Goal: Navigation & Orientation: Understand site structure

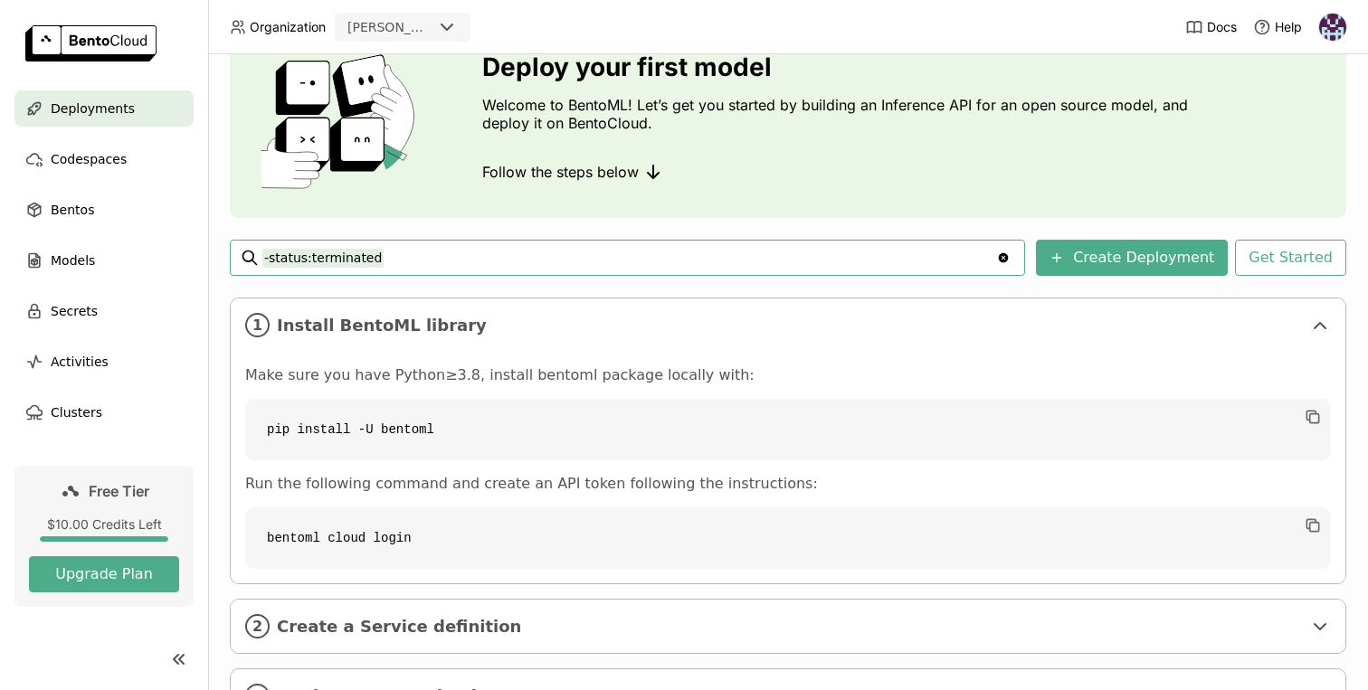
scroll to position [168, 0]
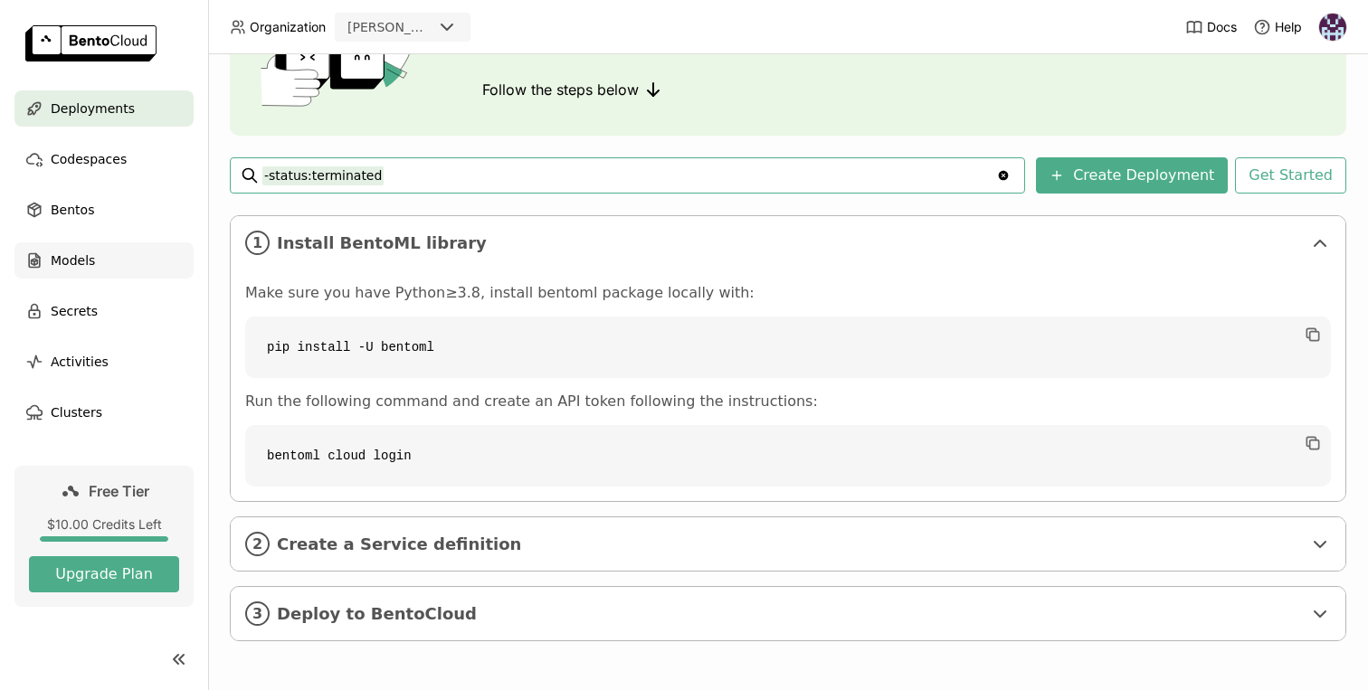
click at [72, 261] on span "Models" at bounding box center [73, 261] width 44 height 22
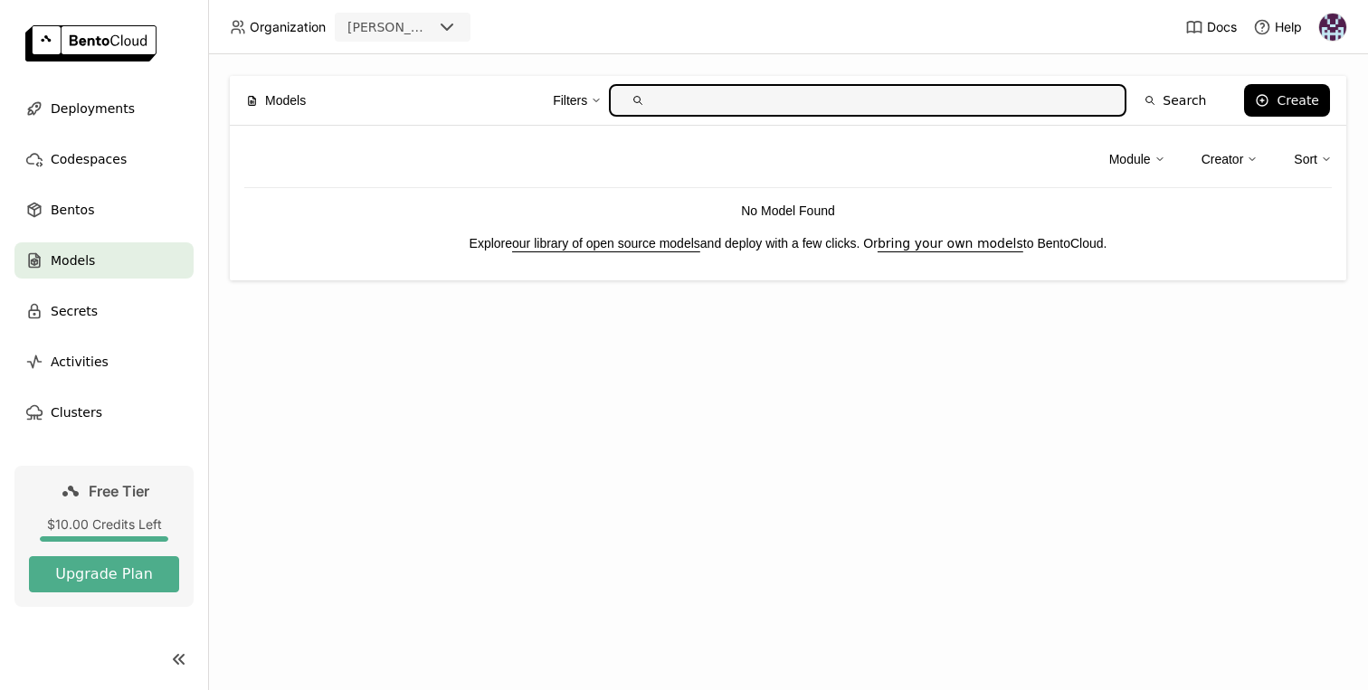
click at [649, 242] on link "our library of open source models" at bounding box center [606, 243] width 188 height 14
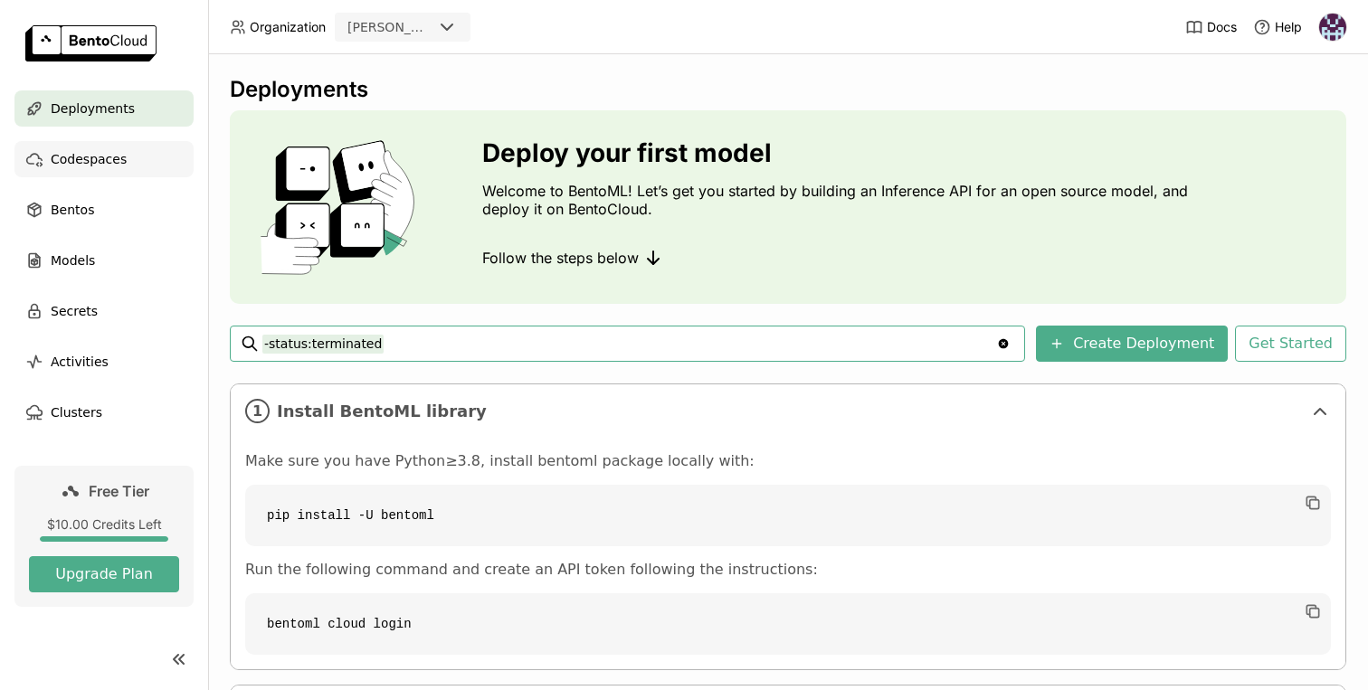
click at [60, 154] on span "Codespaces" at bounding box center [89, 159] width 76 height 22
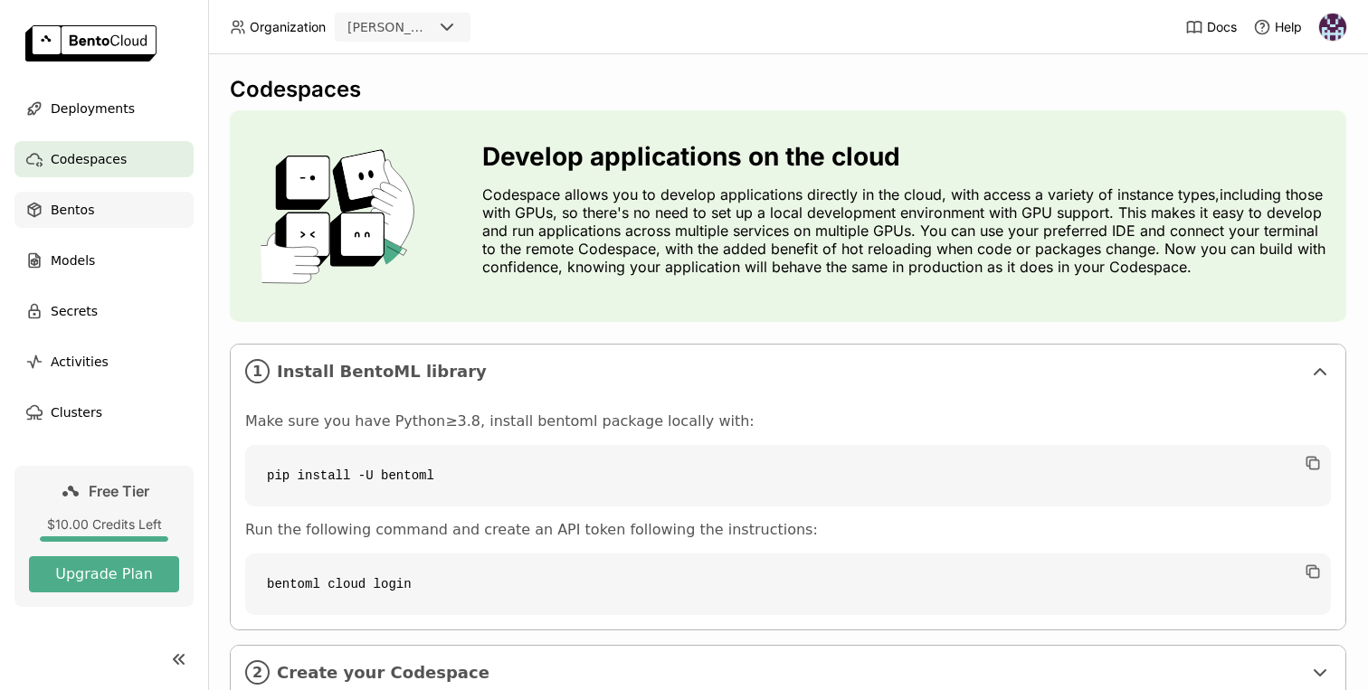
click at [64, 212] on span "Bentos" at bounding box center [72, 210] width 43 height 22
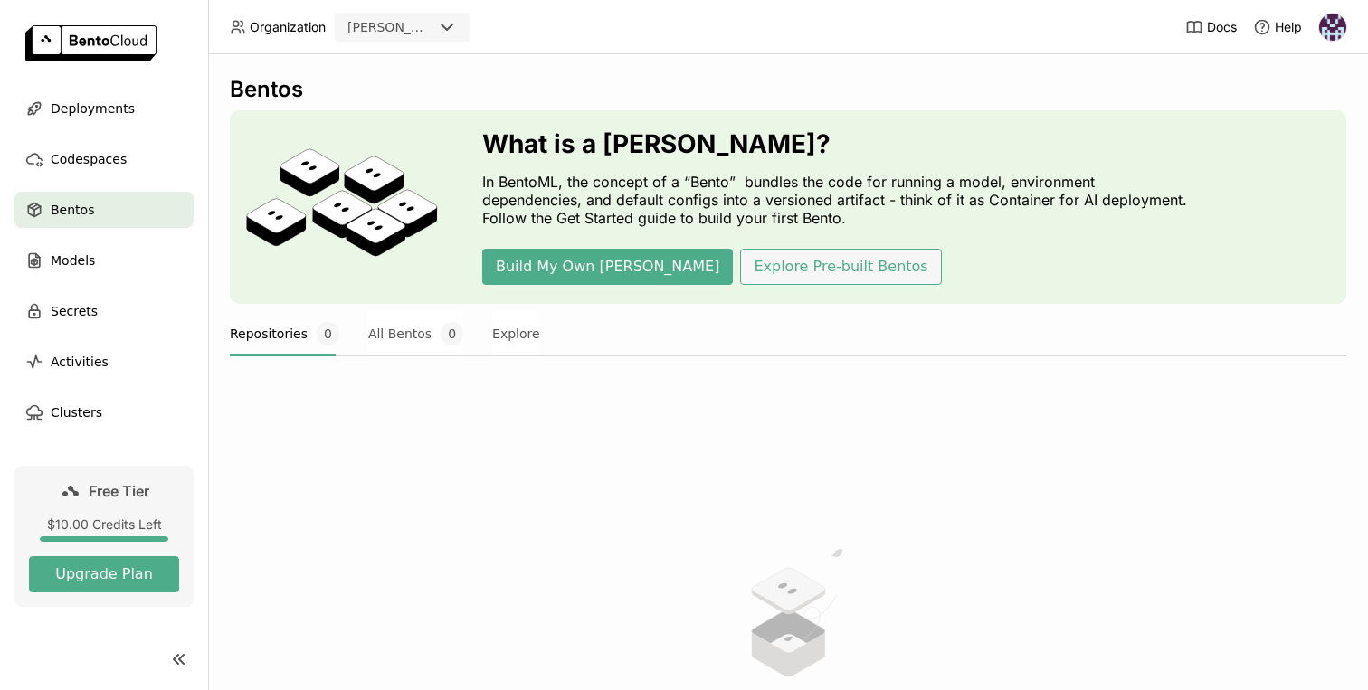
click at [811, 273] on button "Explore Pre-built Bentos" at bounding box center [840, 267] width 201 height 36
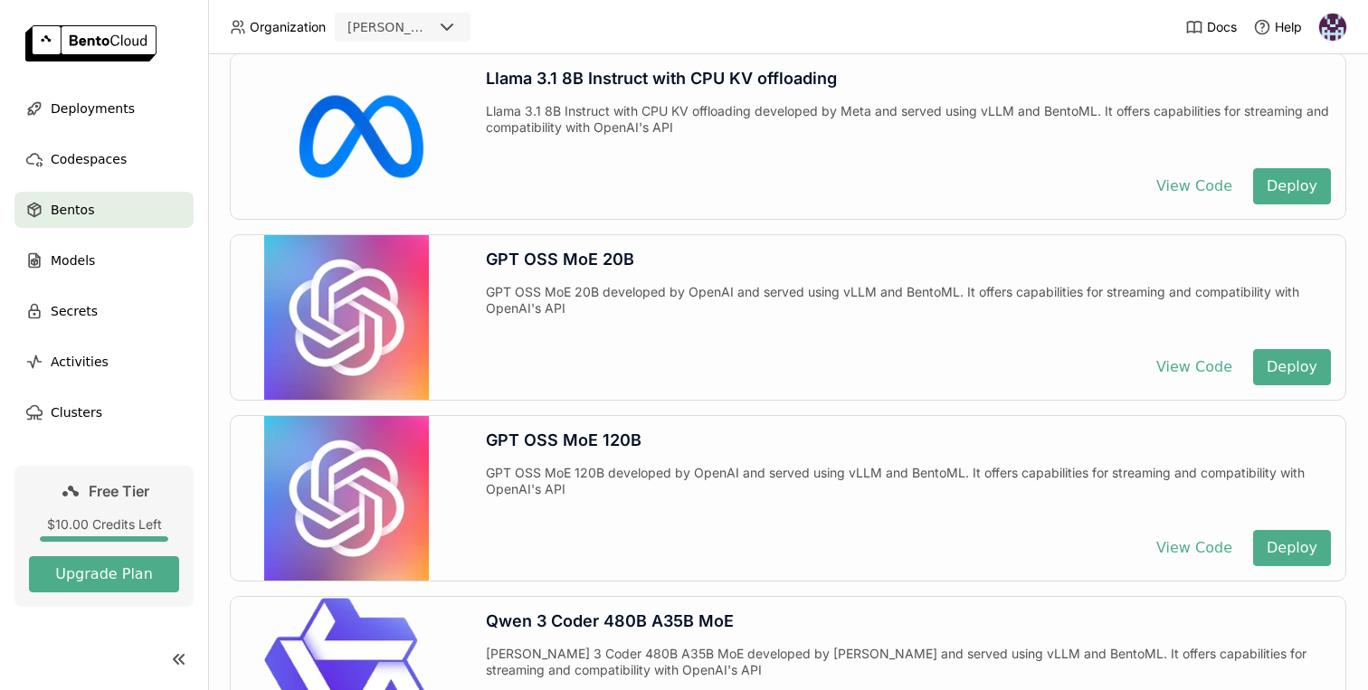
scroll to position [744, 0]
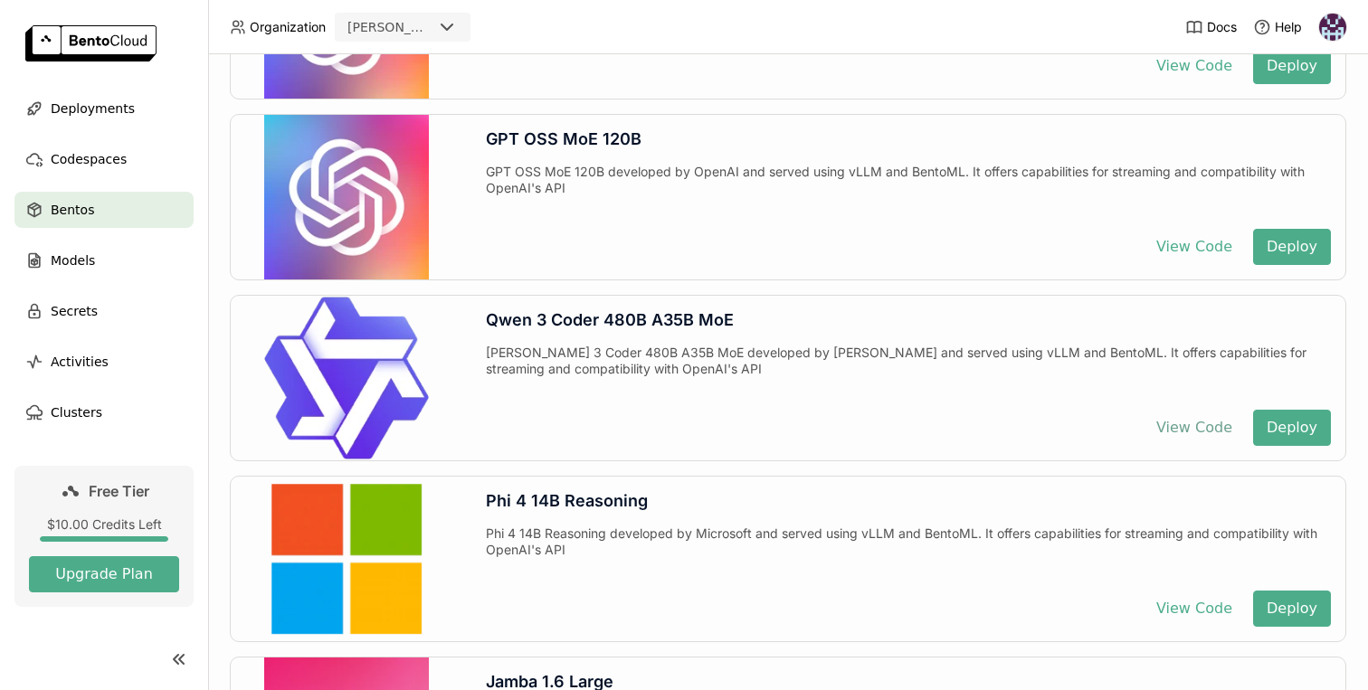
click at [1171, 424] on button "View Code" at bounding box center [1193, 428] width 103 height 36
